Goal: Task Accomplishment & Management: Use online tool/utility

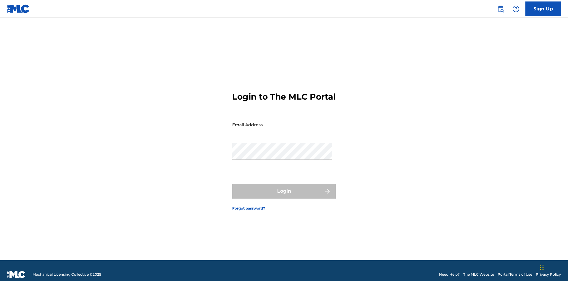
scroll to position [8, 0]
click at [282, 122] on input "Email Address" at bounding box center [282, 124] width 100 height 17
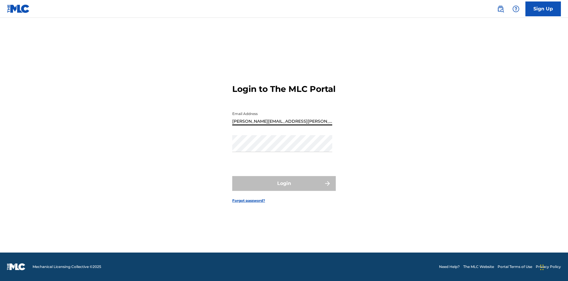
type input "Krystal.Ribble@themlc.com"
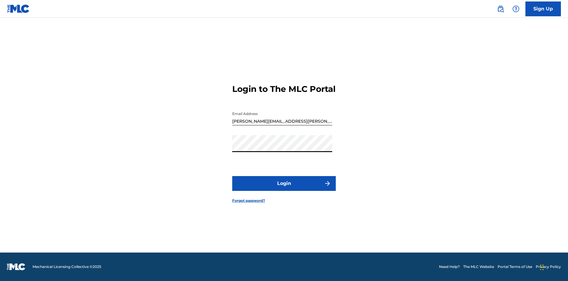
click at [284, 188] on button "Login" at bounding box center [284, 183] width 104 height 15
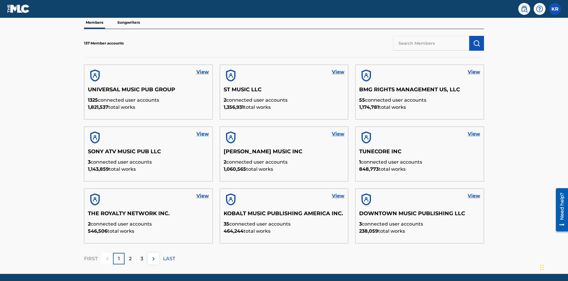
click at [431, 43] on input "text" at bounding box center [431, 43] width 76 height 15
type input "King McTesterson"
click at [477, 40] on img "submit" at bounding box center [476, 43] width 7 height 7
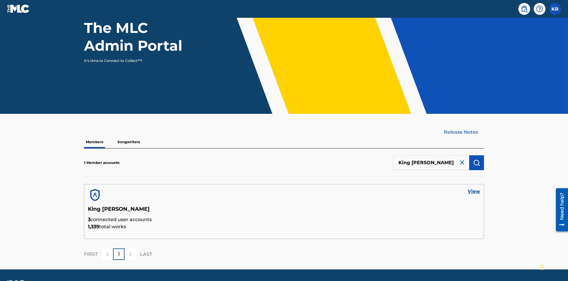
click at [474, 188] on link "View" at bounding box center [474, 191] width 12 height 7
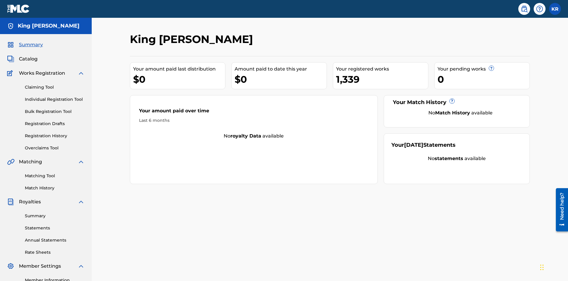
click at [55, 84] on link "Claiming Tool" at bounding box center [55, 87] width 60 height 6
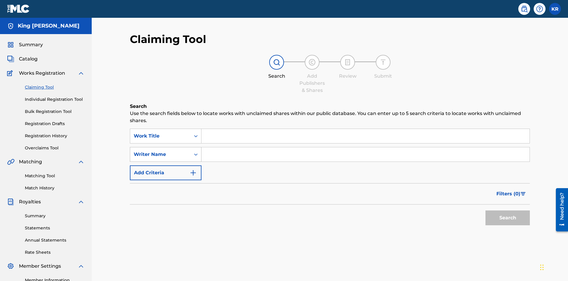
click at [160, 151] on div "Writer Name" at bounding box center [160, 154] width 53 height 7
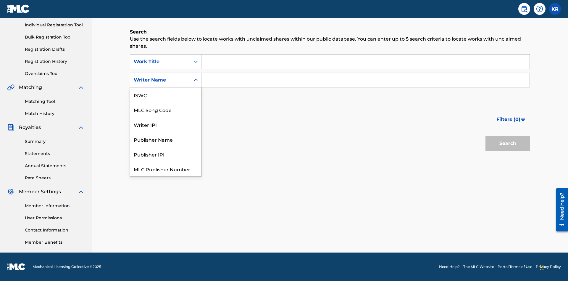
scroll to position [15, 0]
click at [166, 95] on div "MLC Song Code" at bounding box center [165, 94] width 71 height 15
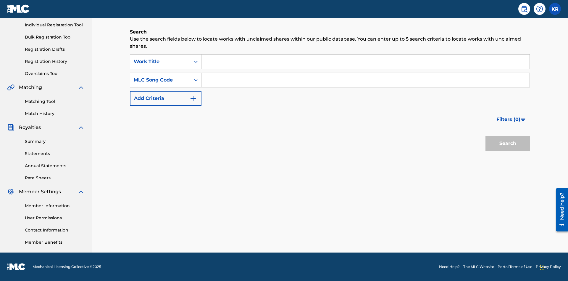
click at [366, 62] on input "Search Form" at bounding box center [366, 61] width 328 height 14
type input "NON-OWNED WORK TO CLAIM"
click at [366, 80] on input "Search Form" at bounding box center [366, 80] width 328 height 14
type input "RB0ZQR"
click at [508, 143] on button "Search" at bounding box center [508, 143] width 44 height 15
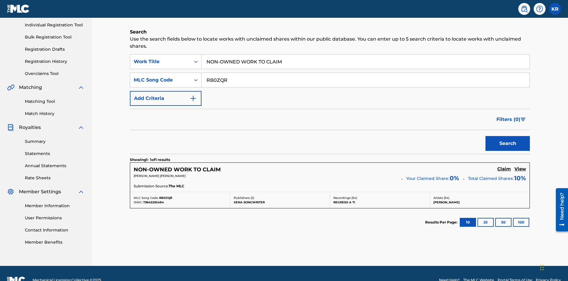
click at [504, 166] on h5 "Claim" at bounding box center [505, 169] width 14 height 6
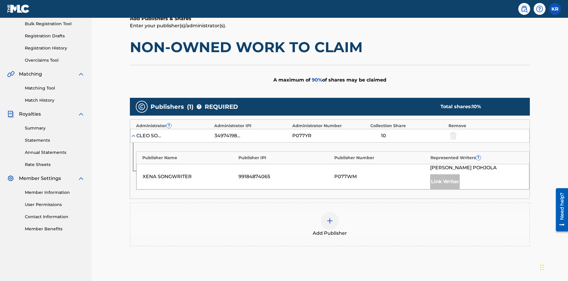
scroll to position [149, 0]
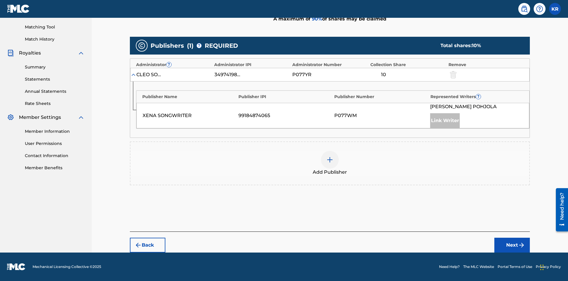
click at [512, 245] on button "Next" at bounding box center [513, 244] width 36 height 15
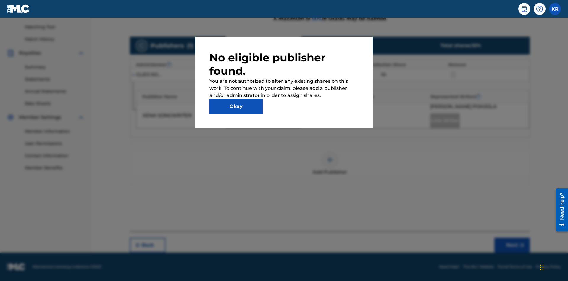
click at [236, 106] on button "Okay" at bounding box center [236, 106] width 53 height 15
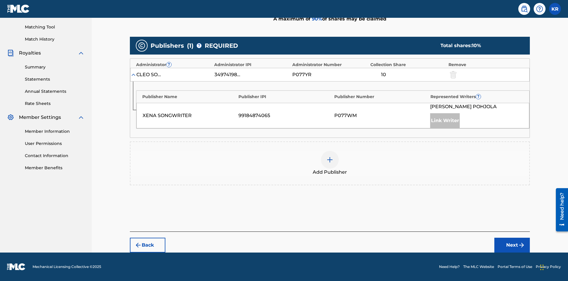
click at [330, 160] on img at bounding box center [329, 159] width 7 height 7
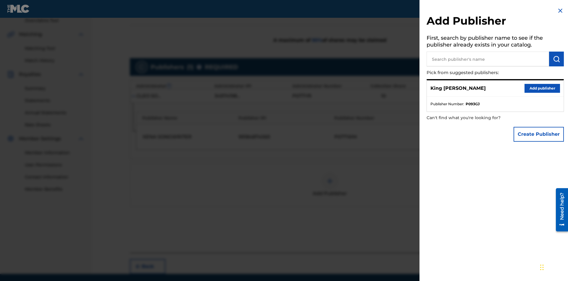
click at [488, 59] on input "text" at bounding box center [488, 59] width 123 height 15
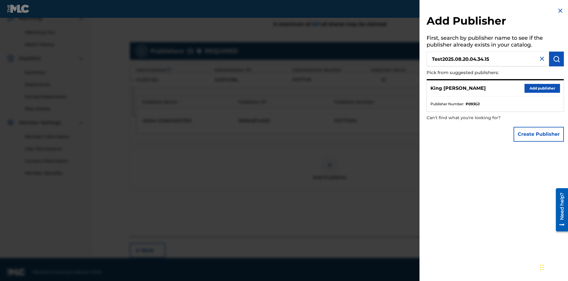
type input "Test2025.08.20.04.34.15"
click at [557, 59] on img "submit" at bounding box center [556, 58] width 7 height 7
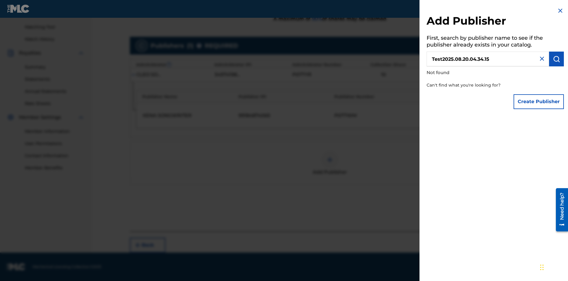
click at [539, 101] on button "Create Publisher" at bounding box center [539, 101] width 50 height 15
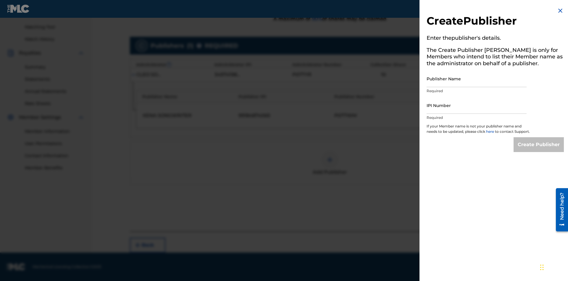
click at [477, 78] on input "Publisher Name" at bounding box center [477, 78] width 100 height 17
type input "Test2025.08.20.04.34.19"
click at [477, 105] on input "IPI Number" at bounding box center [477, 105] width 100 height 17
type input "00595839777"
click at [539, 150] on input "Create Publisher" at bounding box center [539, 144] width 50 height 15
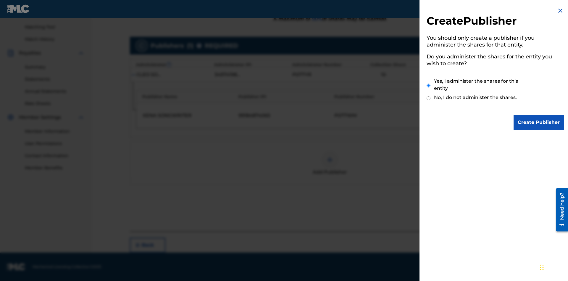
click at [429, 85] on input "Yes, I administer the shares for this entity" at bounding box center [429, 85] width 4 height 13
click at [539, 122] on input "Create Publisher" at bounding box center [539, 122] width 50 height 15
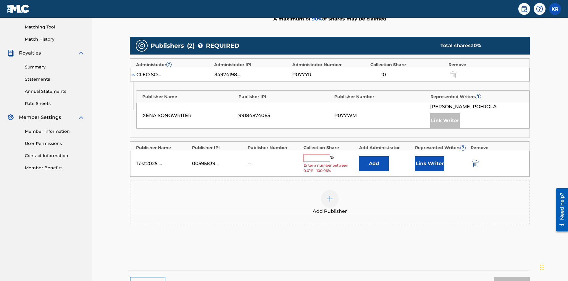
scroll to position [184, 0]
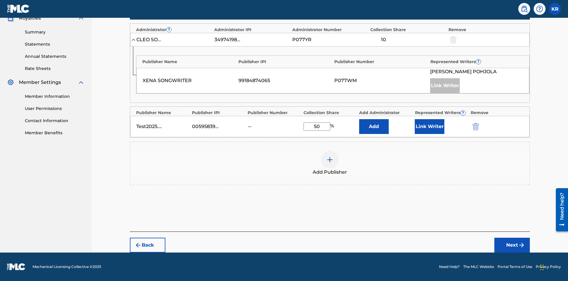
type input "50"
click at [430, 126] on button "Link Writer" at bounding box center [430, 126] width 30 height 15
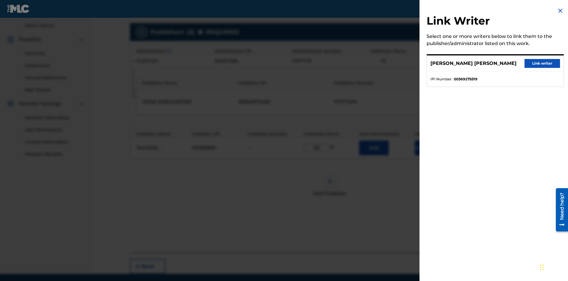
click at [543, 63] on button "Link writer" at bounding box center [543, 63] width 36 height 9
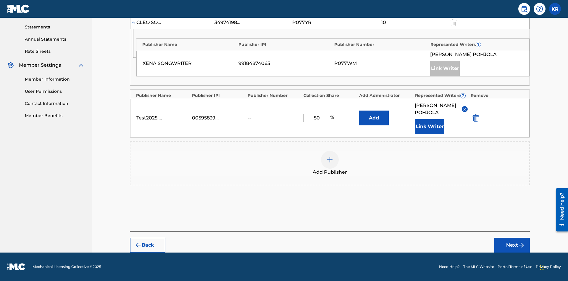
click at [430, 126] on button "Link Writer" at bounding box center [430, 126] width 30 height 15
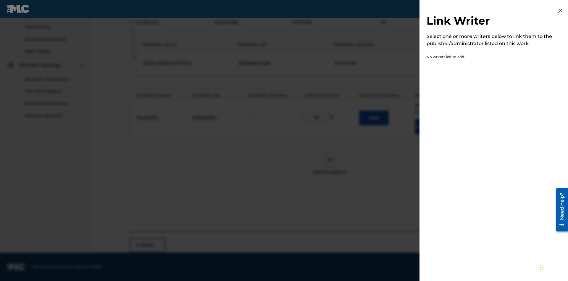
click at [561, 11] on img at bounding box center [560, 10] width 7 height 7
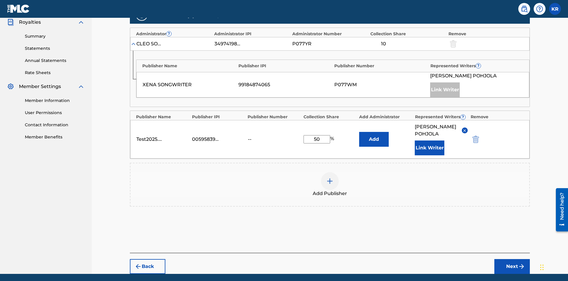
scroll to position [208, 0]
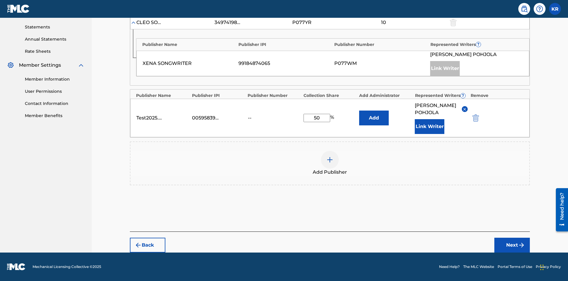
click at [374, 114] on button "Add" at bounding box center [374, 117] width 30 height 15
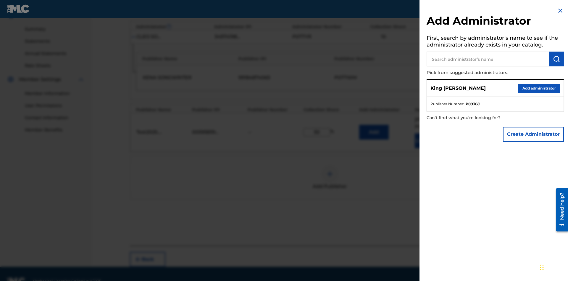
click at [488, 59] on input "text" at bounding box center [488, 59] width 123 height 15
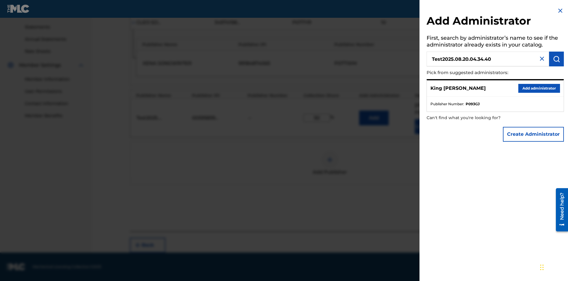
type input "Test2025.08.20.04.34.40"
click at [557, 59] on img "submit" at bounding box center [556, 58] width 7 height 7
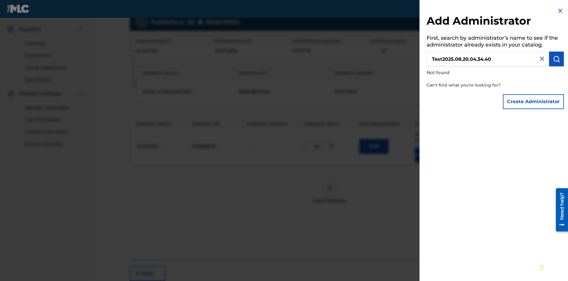
click at [534, 101] on button "Create Administrator" at bounding box center [533, 101] width 61 height 15
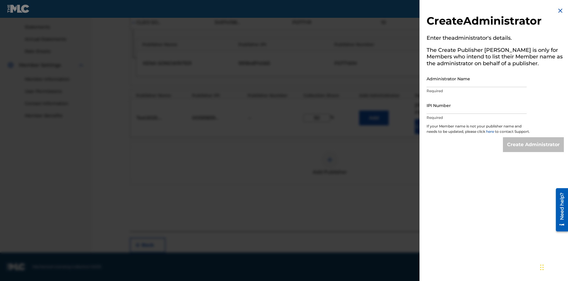
click at [477, 78] on input "Administrator Name" at bounding box center [477, 78] width 100 height 17
type input "Test2025.08.20.04.34.45"
click at [477, 105] on input "IPI Number" at bounding box center [477, 105] width 100 height 17
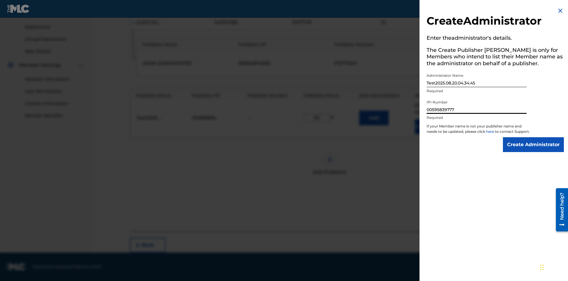
type input "00595839777"
click at [534, 150] on input "Create Administrator" at bounding box center [533, 144] width 61 height 15
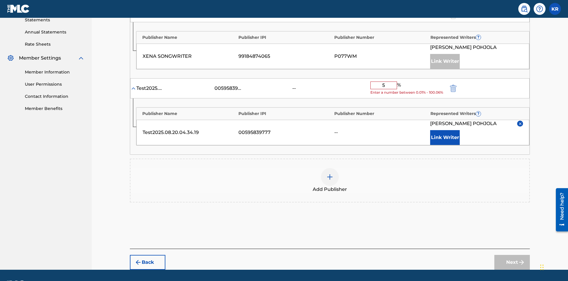
type input "50"
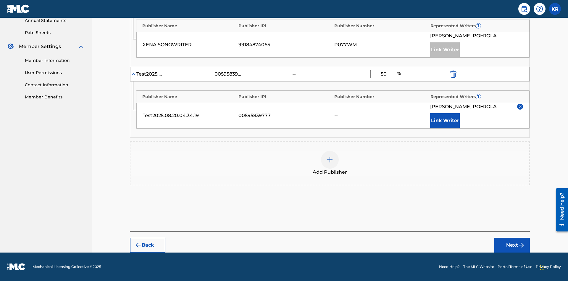
click at [512, 245] on button "Next" at bounding box center [513, 244] width 36 height 15
